Goal: Check status

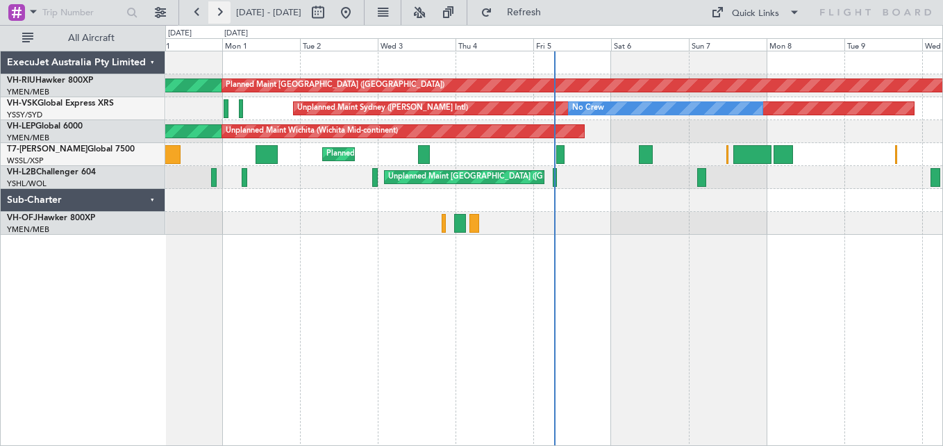
click at [221, 10] on button at bounding box center [219, 12] width 22 height 22
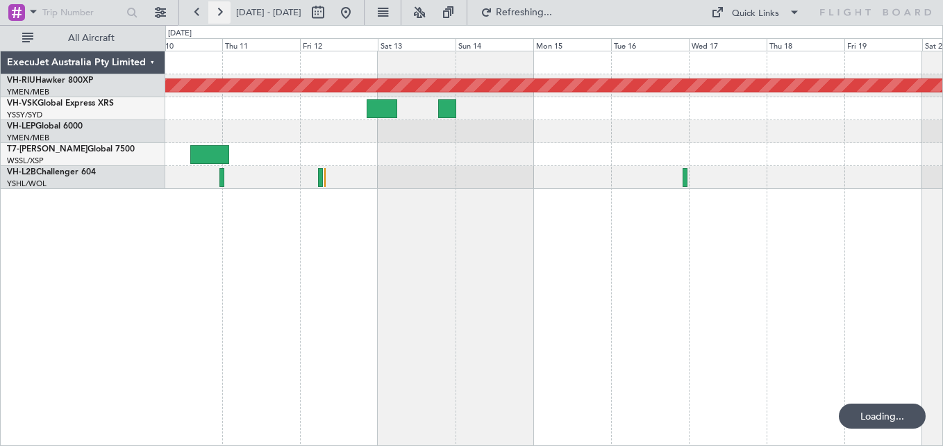
click at [221, 10] on button at bounding box center [219, 12] width 22 height 22
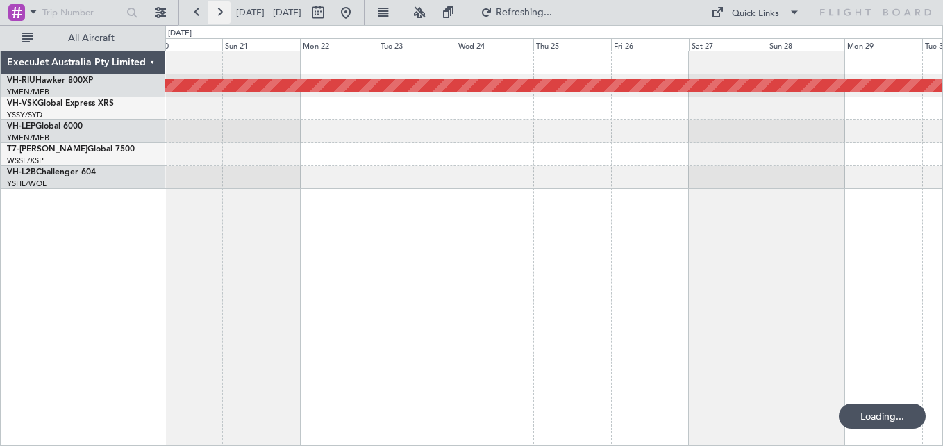
click at [221, 10] on button at bounding box center [219, 12] width 22 height 22
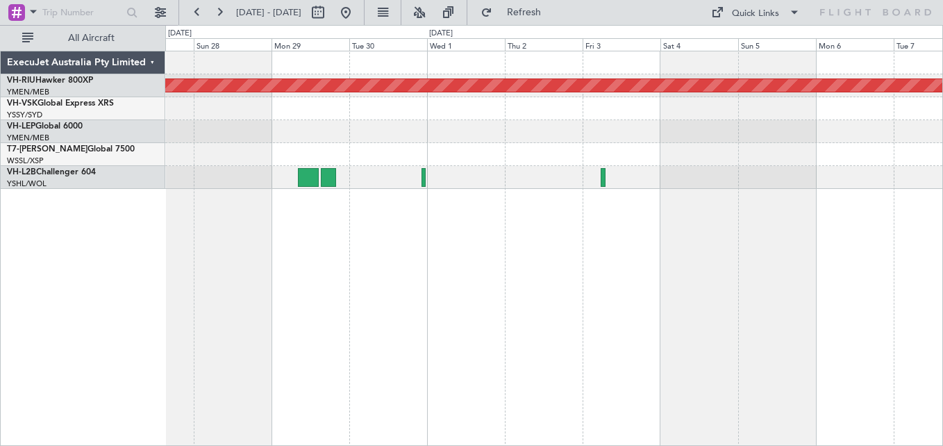
click at [577, 103] on div at bounding box center [553, 108] width 777 height 23
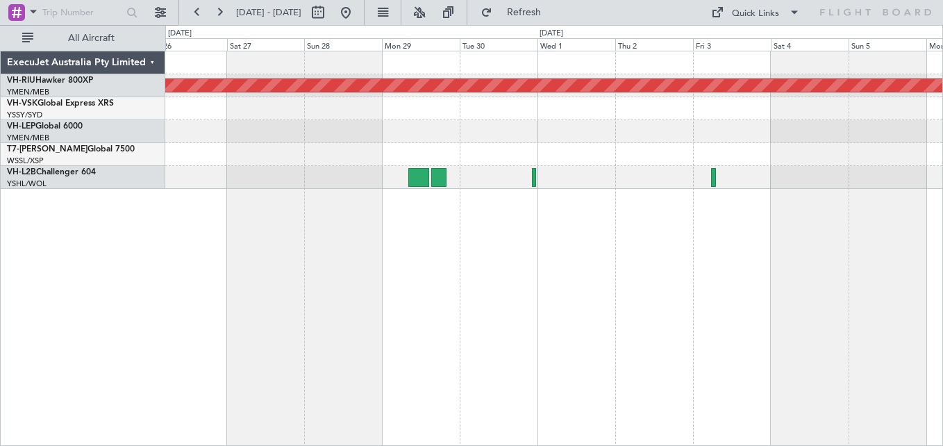
click at [476, 96] on div "Planned Maint [GEOGRAPHIC_DATA] ([GEOGRAPHIC_DATA])" at bounding box center [553, 85] width 777 height 23
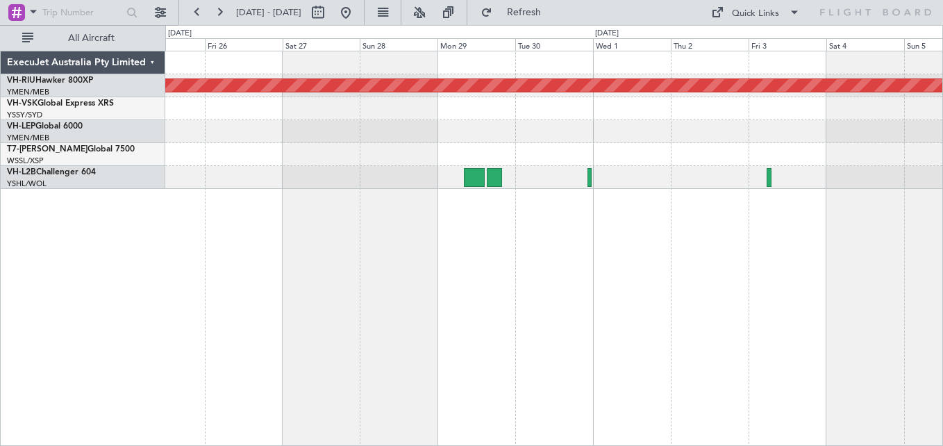
click at [344, 99] on div at bounding box center [553, 108] width 777 height 23
